Goal: Ask a question

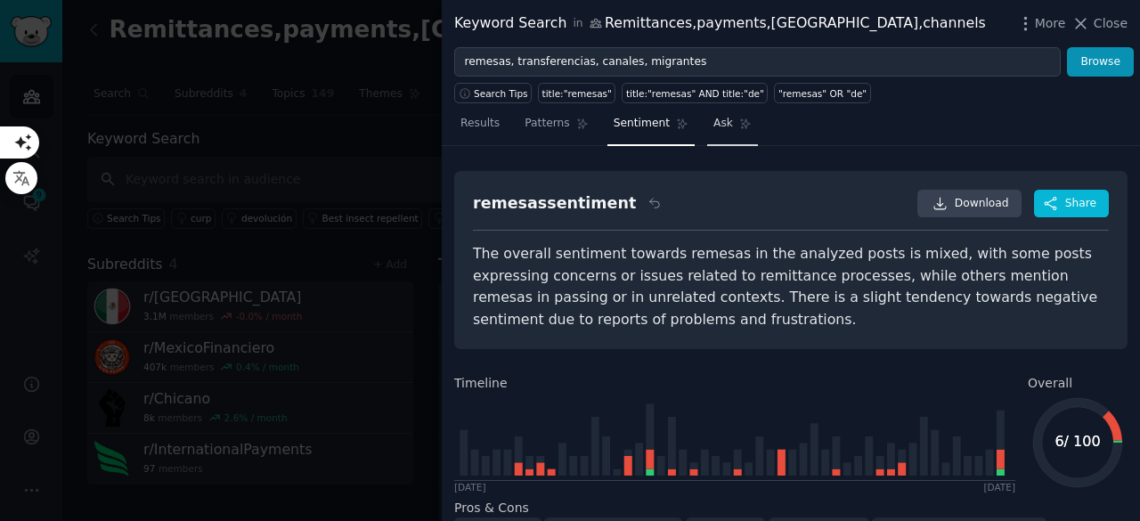
click at [707, 133] on link "Ask" at bounding box center [732, 128] width 51 height 37
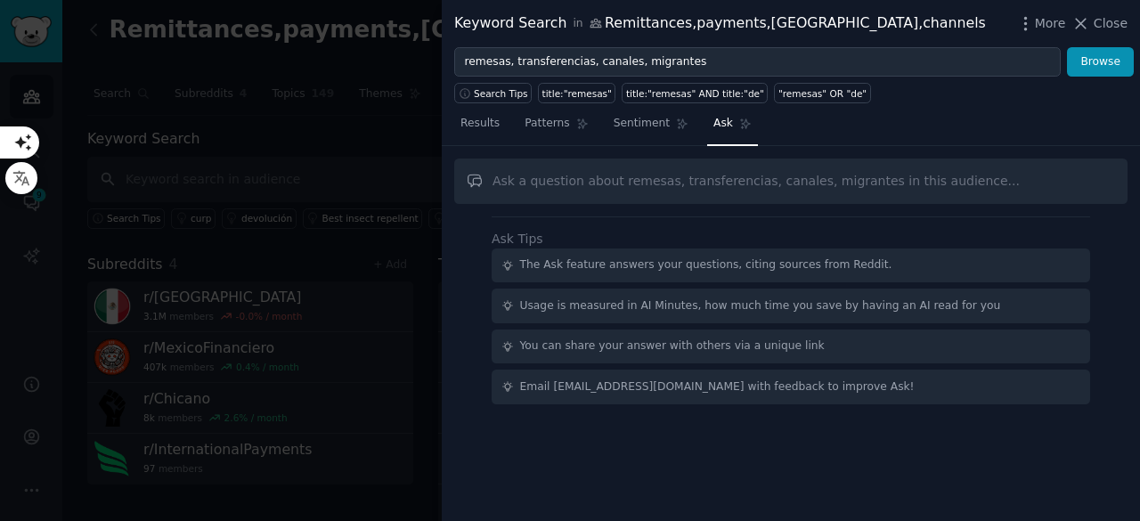
click at [613, 179] on input "text" at bounding box center [790, 181] width 673 height 45
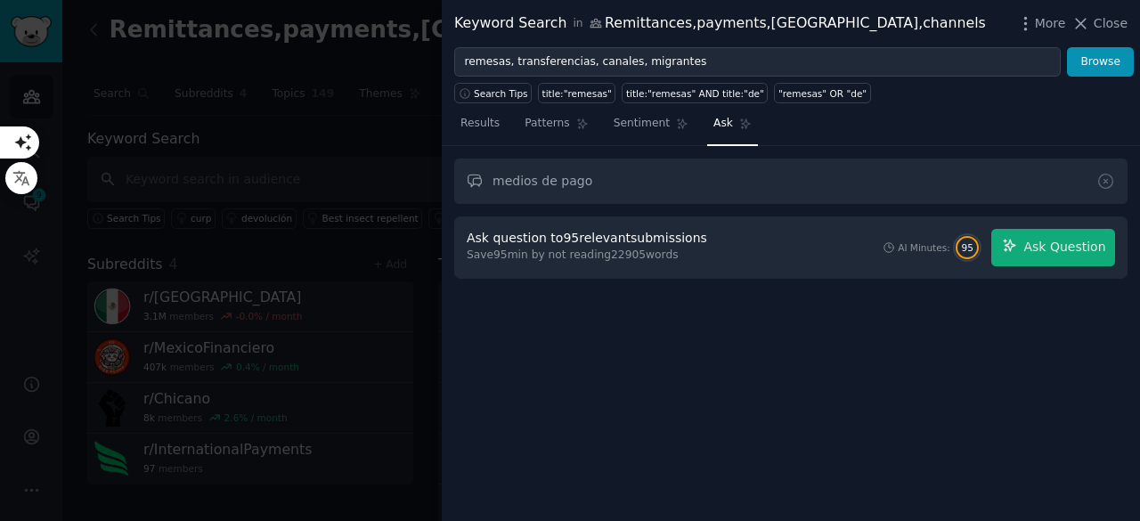
type input "medios de pago"
click at [1030, 244] on button "Ask Question" at bounding box center [1053, 247] width 124 height 37
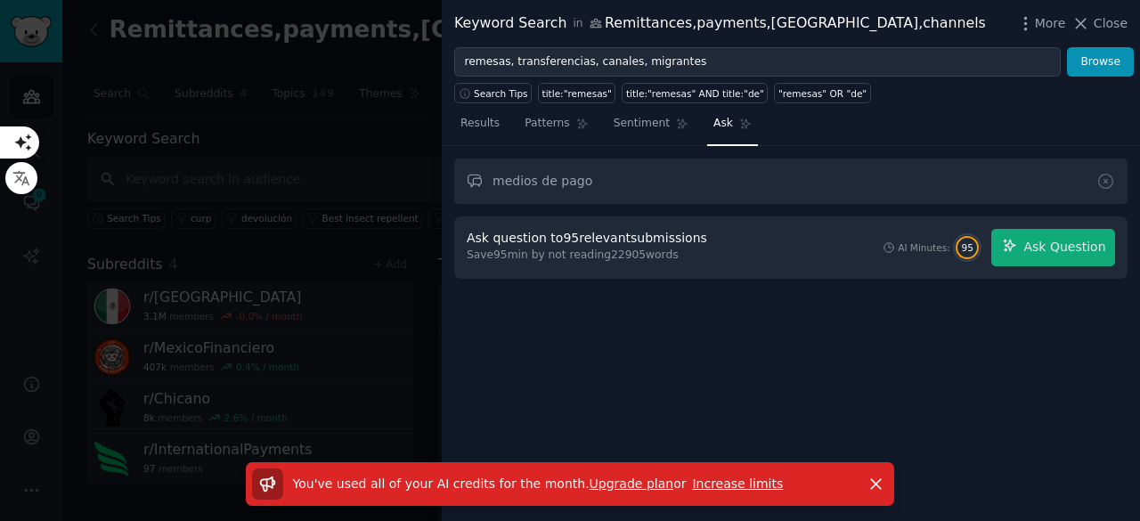
click at [628, 304] on div "medios de pago Ask question to 95 relevant submissions Save 95 min by not readi…" at bounding box center [791, 334] width 698 height 376
click at [621, 131] on link "Sentiment" at bounding box center [650, 128] width 87 height 37
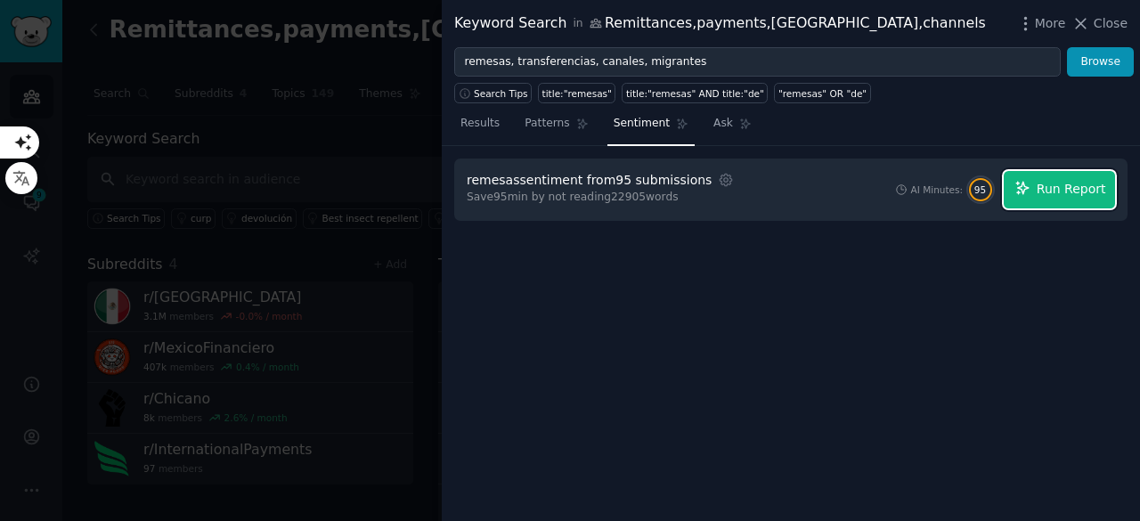
click at [1047, 192] on span "Run Report" at bounding box center [1071, 189] width 69 height 19
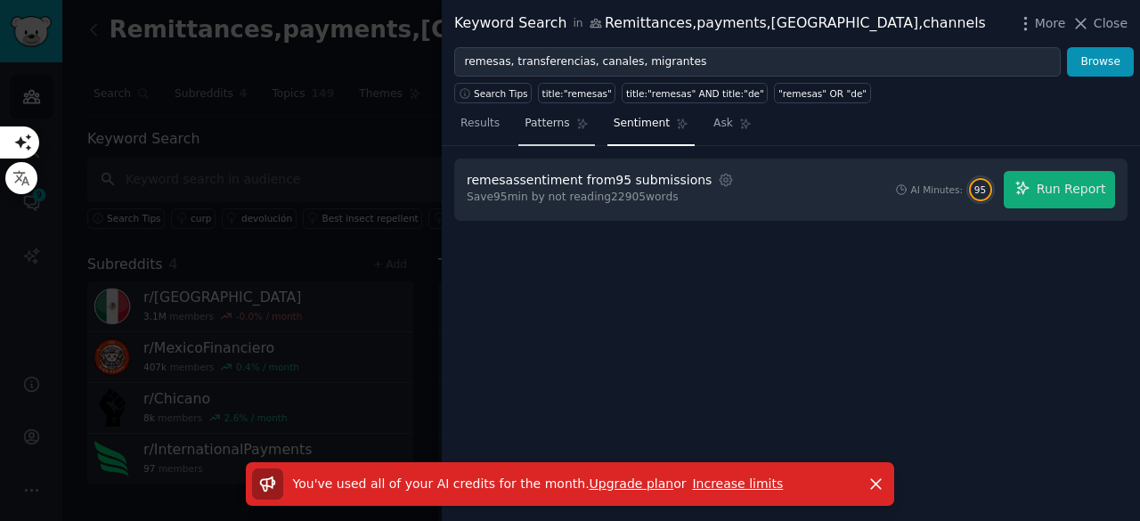
click at [518, 136] on link "Patterns" at bounding box center [556, 128] width 76 height 37
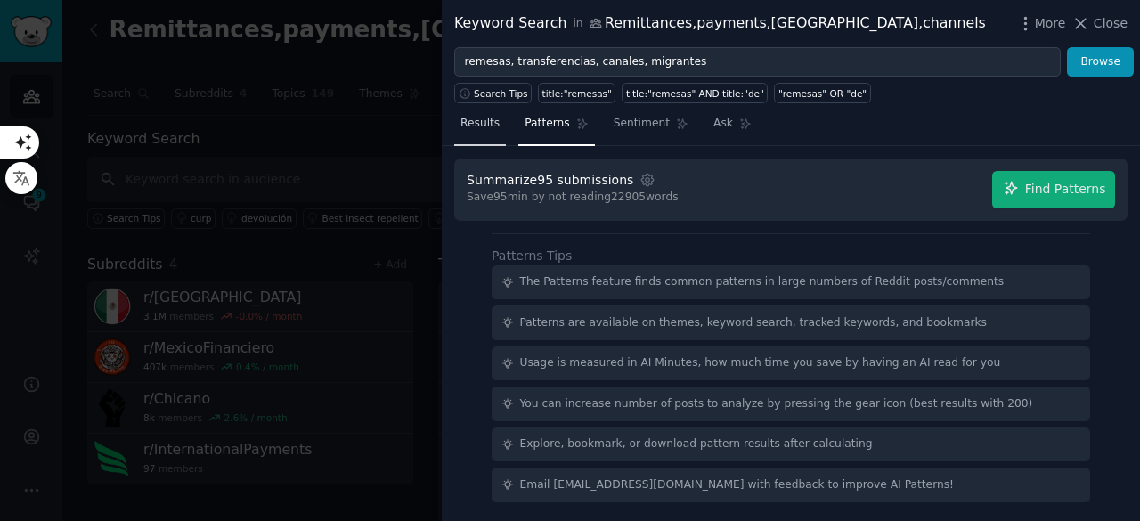
click at [484, 132] on link "Results" at bounding box center [480, 128] width 52 height 37
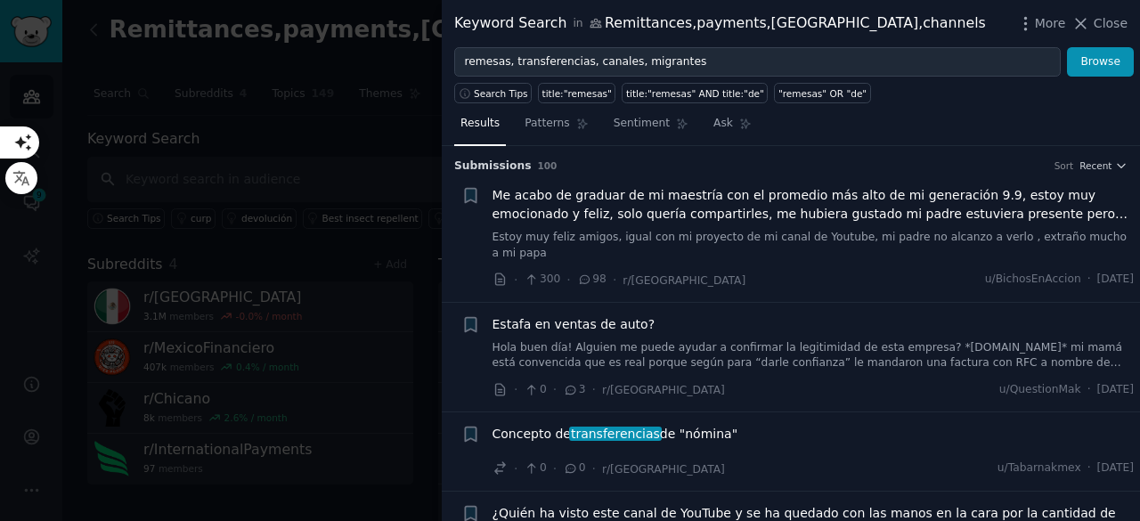
click at [538, 162] on span "100" at bounding box center [548, 165] width 20 height 11
click at [533, 149] on div "Submission s 100 Sort Recent" at bounding box center [790, 160] width 673 height 28
click at [534, 129] on span "Patterns" at bounding box center [547, 124] width 45 height 16
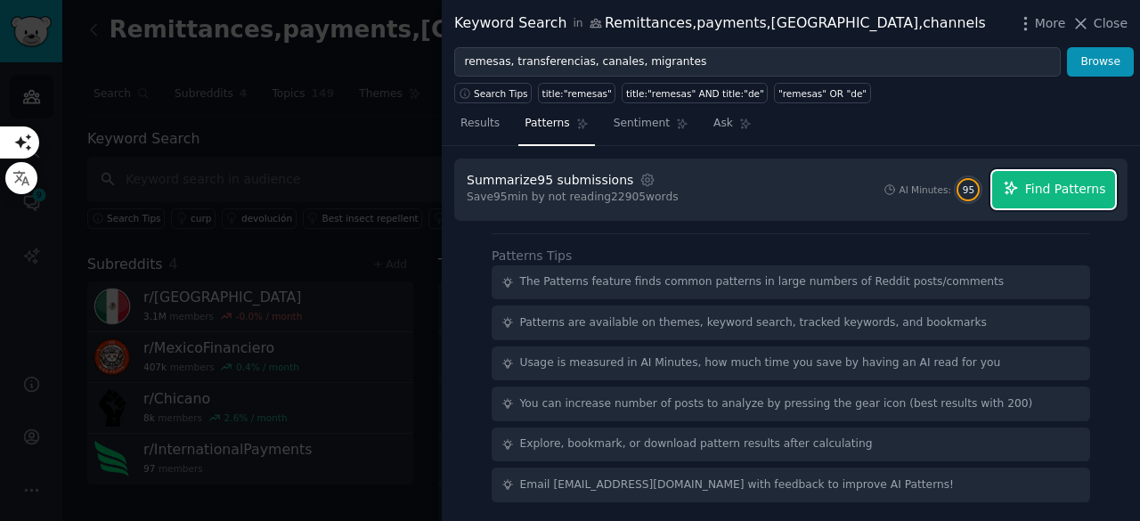
click at [1067, 184] on span "Find Patterns" at bounding box center [1065, 189] width 81 height 19
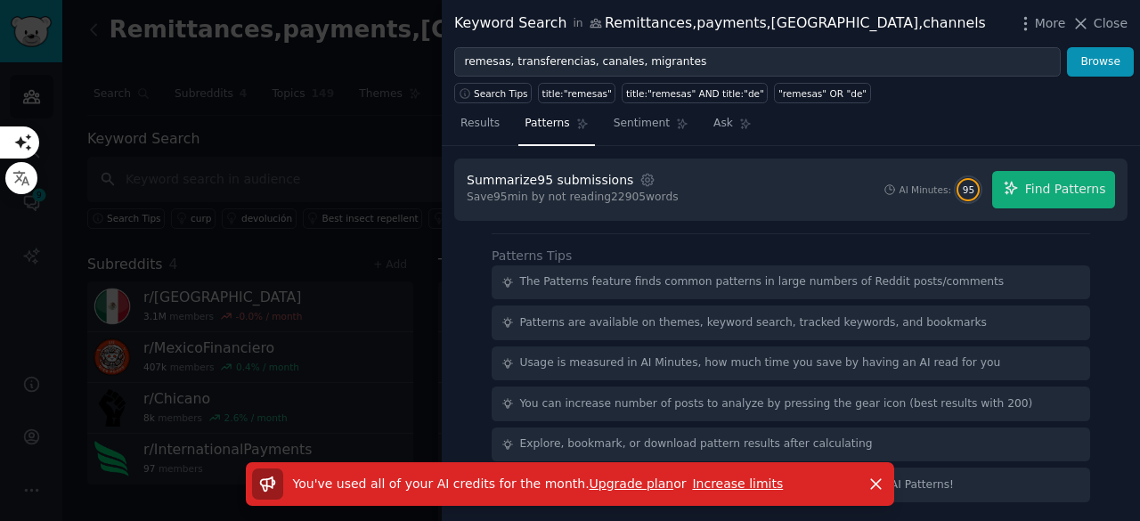
click at [566, 132] on link "Patterns" at bounding box center [556, 128] width 76 height 37
click at [472, 113] on link "Results" at bounding box center [480, 128] width 52 height 37
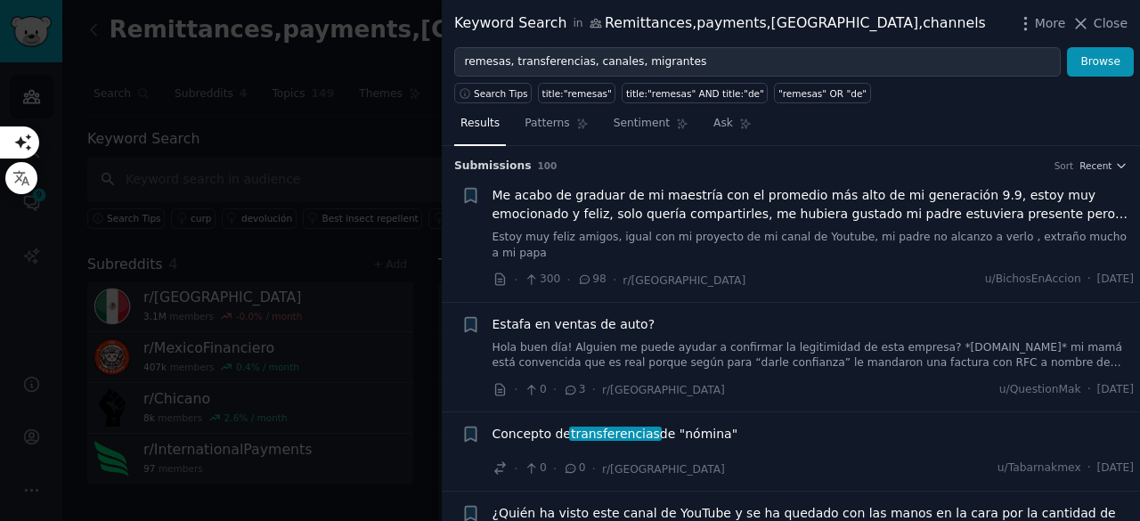
scroll to position [148, 0]
